Goal: Download file/media

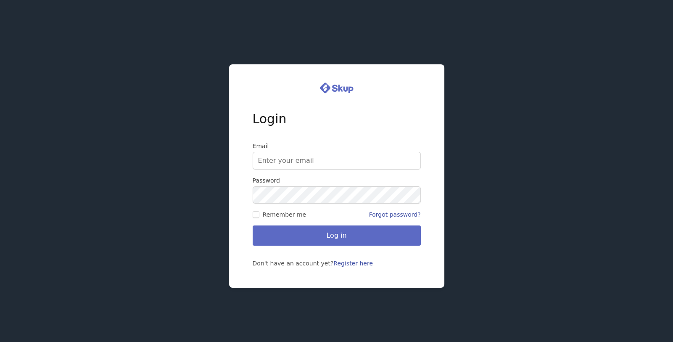
type input "[EMAIL_ADDRESS][DOMAIN_NAME]"
click at [336, 237] on button "Log in" at bounding box center [336, 235] width 168 height 20
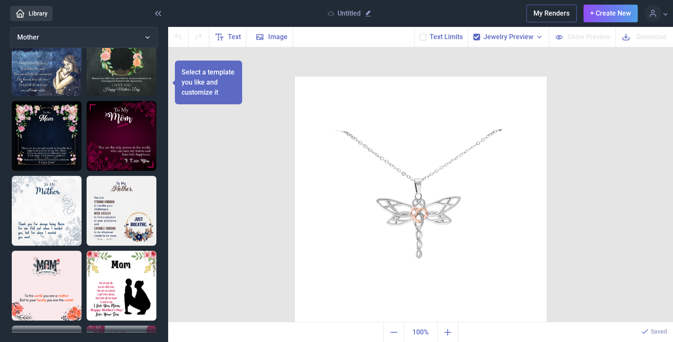
scroll to position [272, 0]
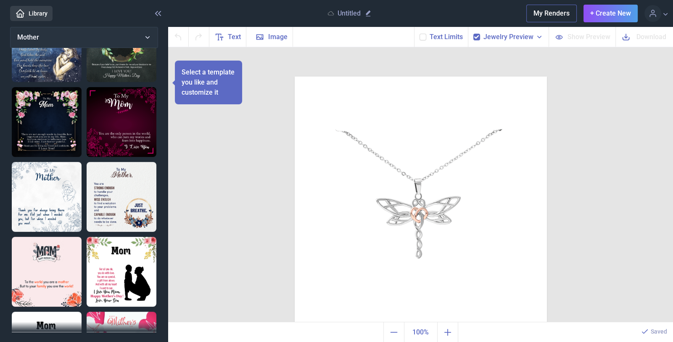
click at [482, 34] on div "Jewelry Preview" at bounding box center [508, 37] width 81 height 20
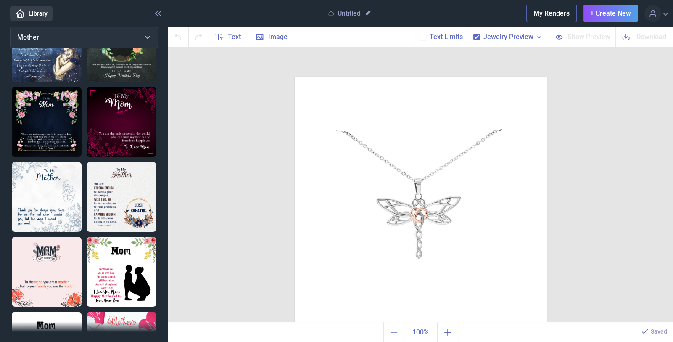
click at [478, 37] on use at bounding box center [476, 36] width 5 height 3
click at [473, 34] on input "checkbox" at bounding box center [473, 33] width 0 height 0
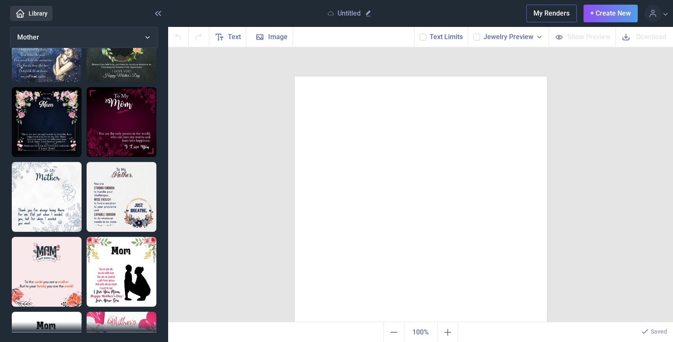
click at [478, 37] on use at bounding box center [476, 36] width 5 height 3
click at [473, 34] on input "checkbox" at bounding box center [473, 33] width 0 height 0
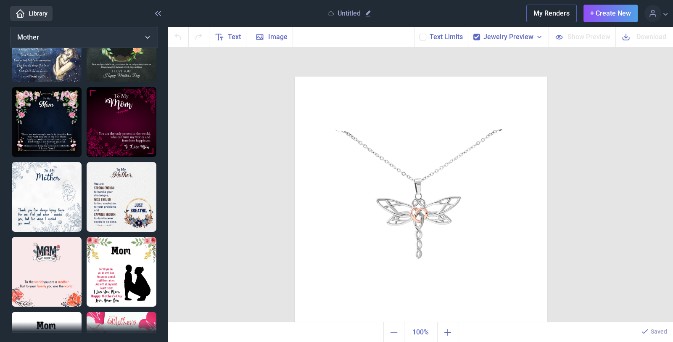
click at [478, 37] on use at bounding box center [476, 36] width 5 height 3
click at [473, 34] on input "checkbox" at bounding box center [473, 33] width 0 height 0
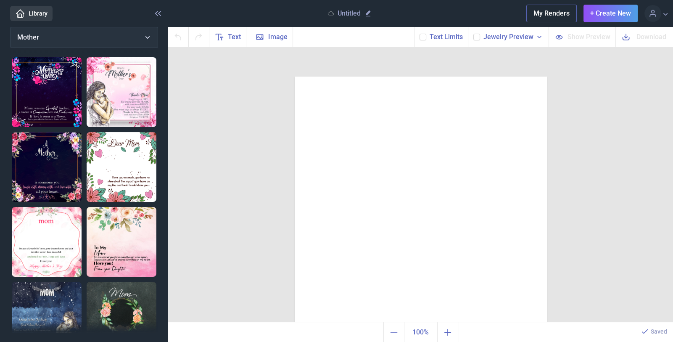
scroll to position [0, 0]
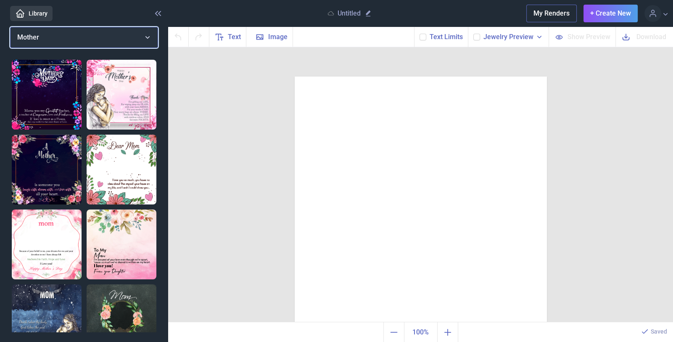
click at [148, 37] on button "Mother" at bounding box center [84, 37] width 148 height 21
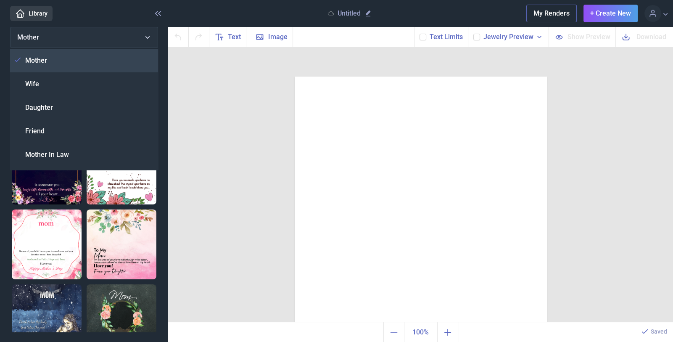
click at [18, 59] on use at bounding box center [17, 60] width 5 height 4
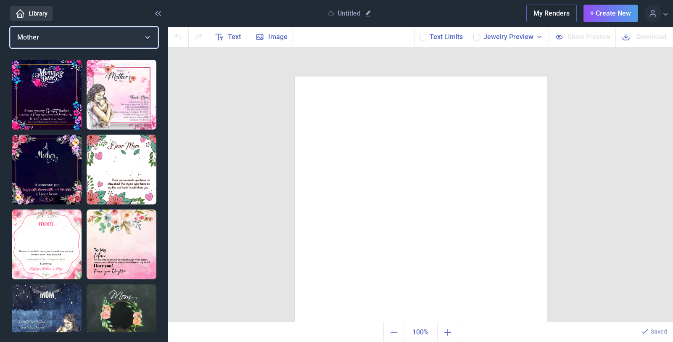
click at [147, 35] on button "Mother" at bounding box center [84, 37] width 148 height 21
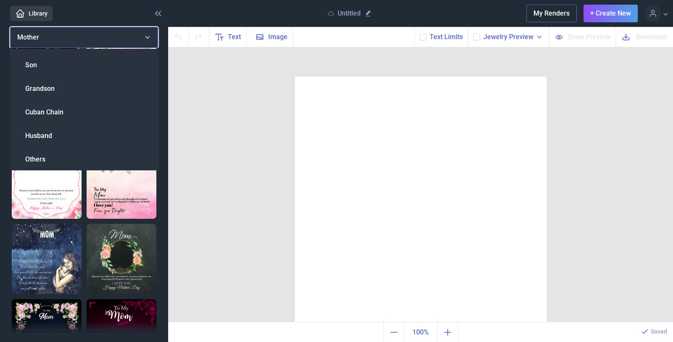
scroll to position [279, 0]
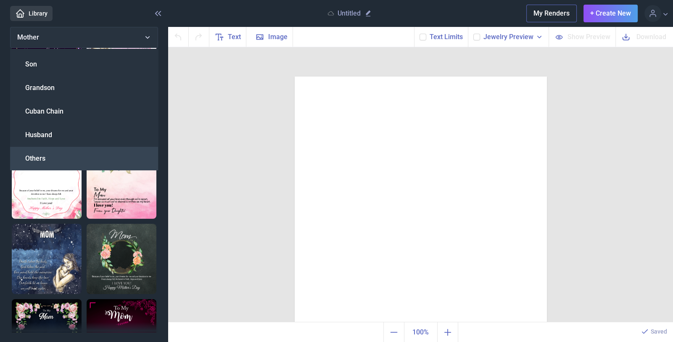
click at [45, 155] on div "Others" at bounding box center [84, 159] width 148 height 24
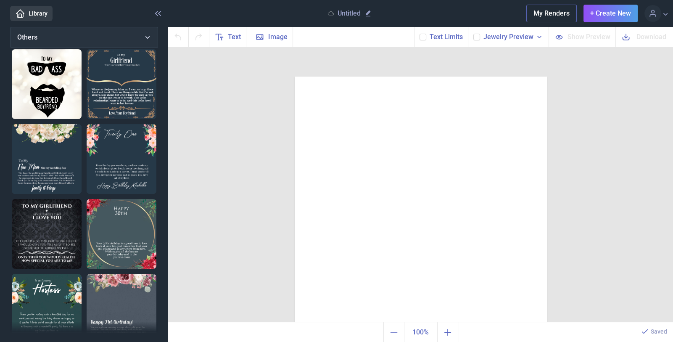
scroll to position [0, 0]
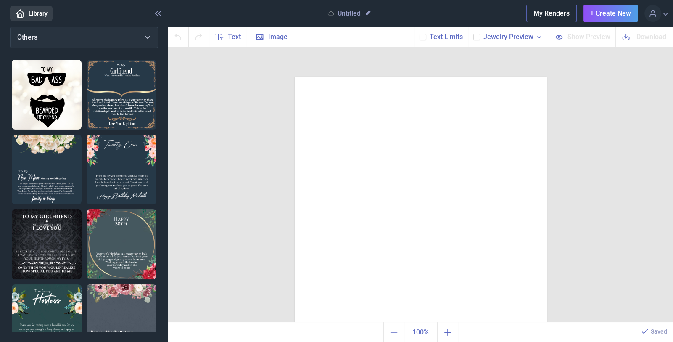
click at [45, 189] on img at bounding box center [47, 169] width 70 height 70
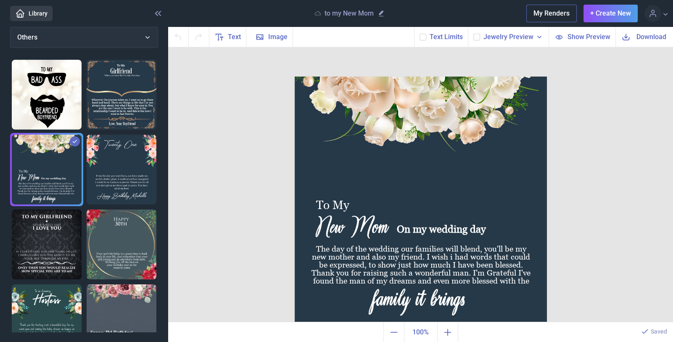
click at [119, 172] on img at bounding box center [122, 169] width 70 height 70
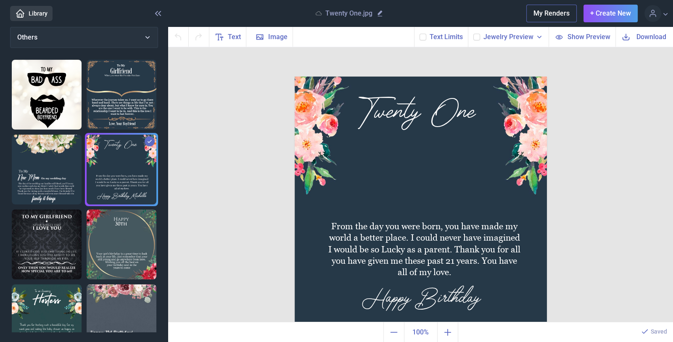
click at [118, 232] on img at bounding box center [122, 244] width 70 height 70
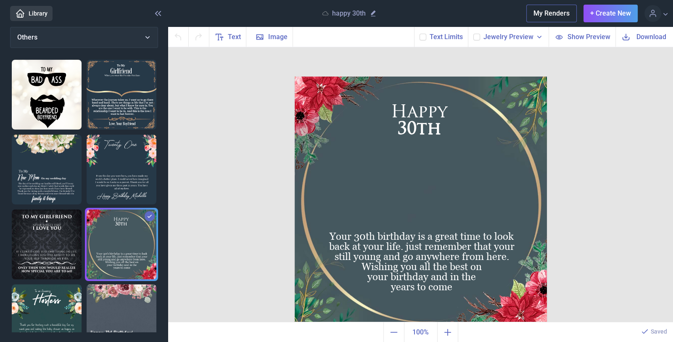
click at [477, 35] on icon at bounding box center [476, 36] width 5 height 5
click at [473, 34] on input "checkbox" at bounding box center [473, 33] width 0 height 0
click at [539, 37] on use at bounding box center [539, 37] width 4 height 3
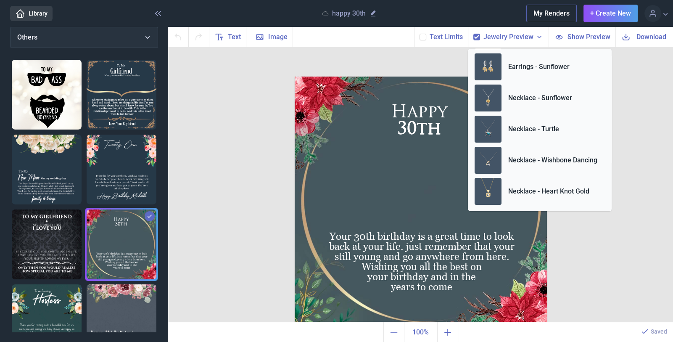
scroll to position [284, 0]
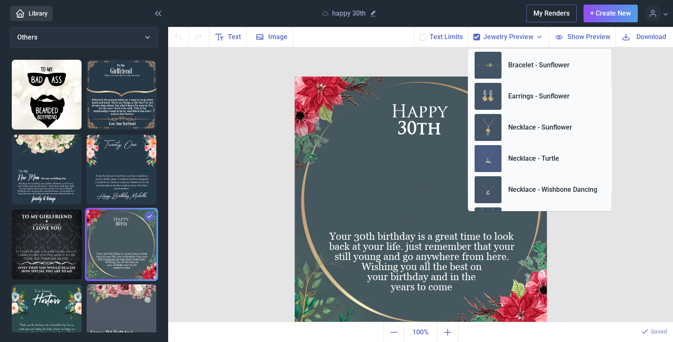
click at [491, 160] on img at bounding box center [487, 158] width 27 height 27
click at [376, 185] on img at bounding box center [420, 202] width 252 height 252
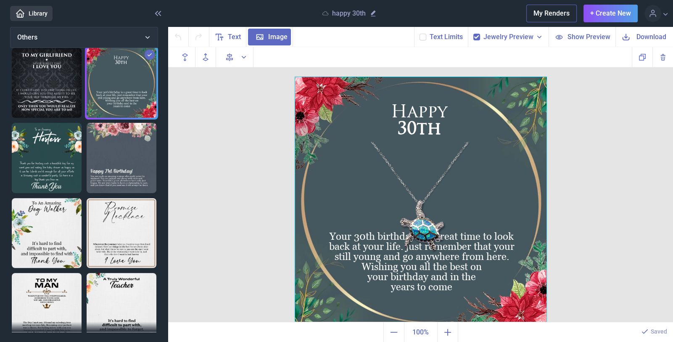
scroll to position [181, 0]
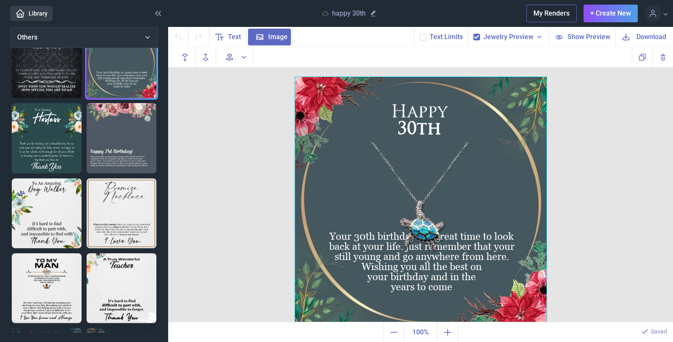
click at [132, 210] on img at bounding box center [122, 213] width 70 height 70
checkbox input "false"
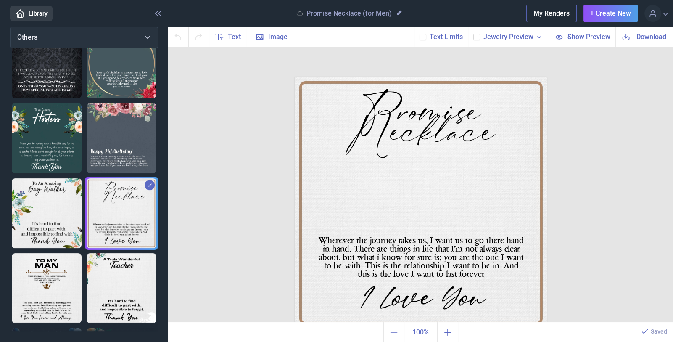
click at [47, 295] on img at bounding box center [47, 288] width 70 height 70
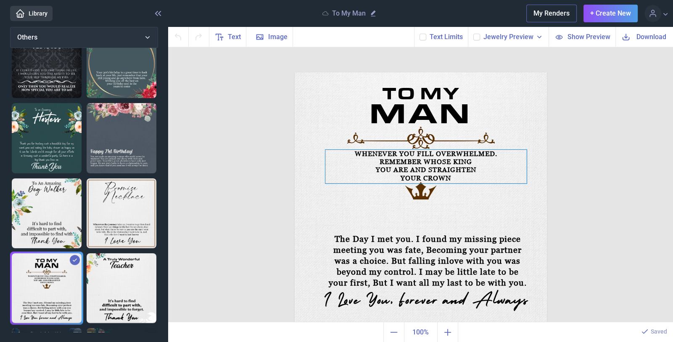
scroll to position [6, 0]
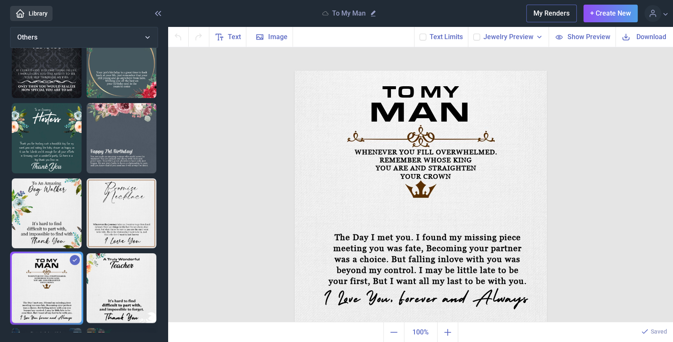
click at [643, 34] on span "Download" at bounding box center [651, 37] width 30 height 10
click at [643, 338] on div "100% 20% 40% 60% 80% 100% 120% 140% 160% 180% 200% 220% 240% 260% 280% 300% Sav…" at bounding box center [420, 331] width 505 height 20
